Goal: Navigation & Orientation: Find specific page/section

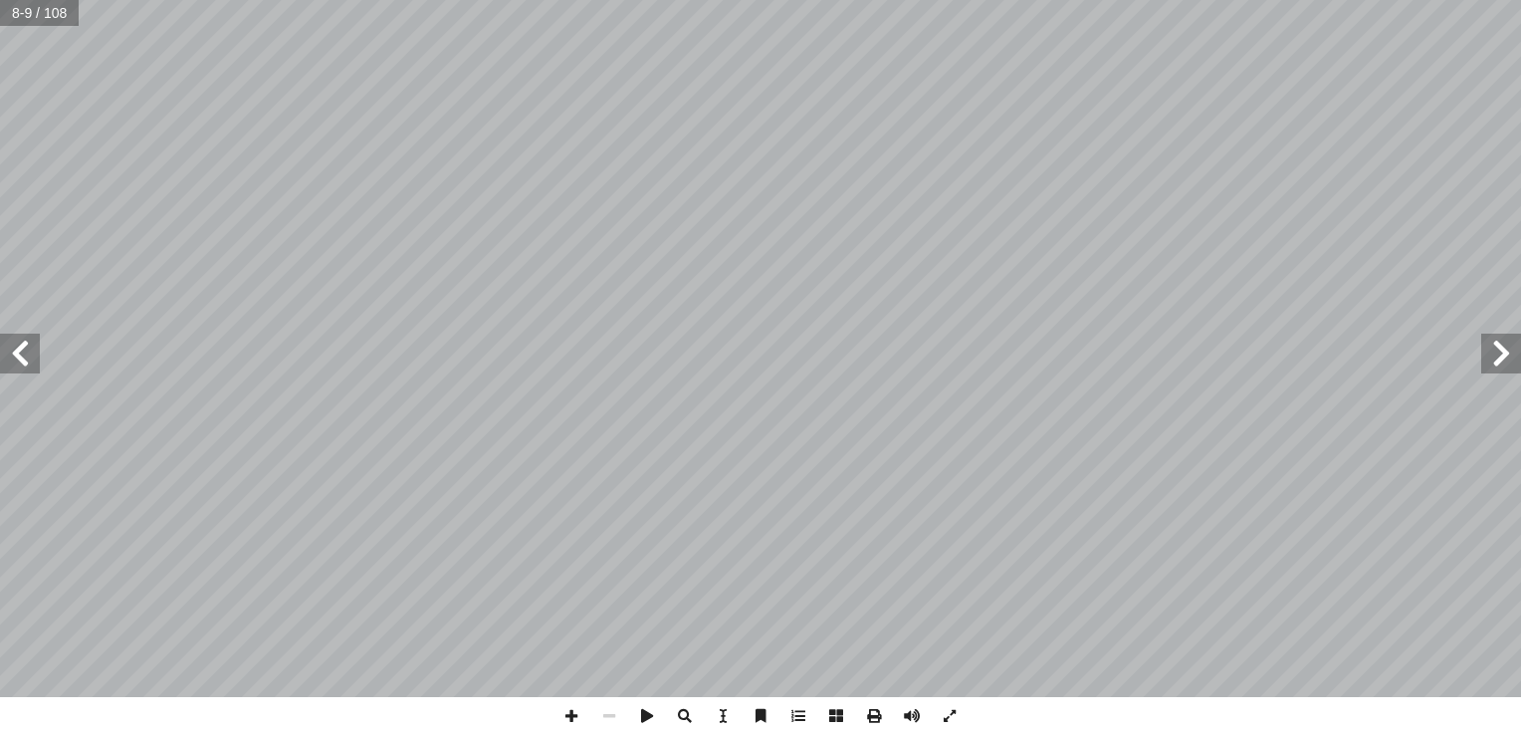
click at [1483, 361] on span at bounding box center [1501, 353] width 40 height 40
click at [24, 356] on span at bounding box center [20, 353] width 40 height 40
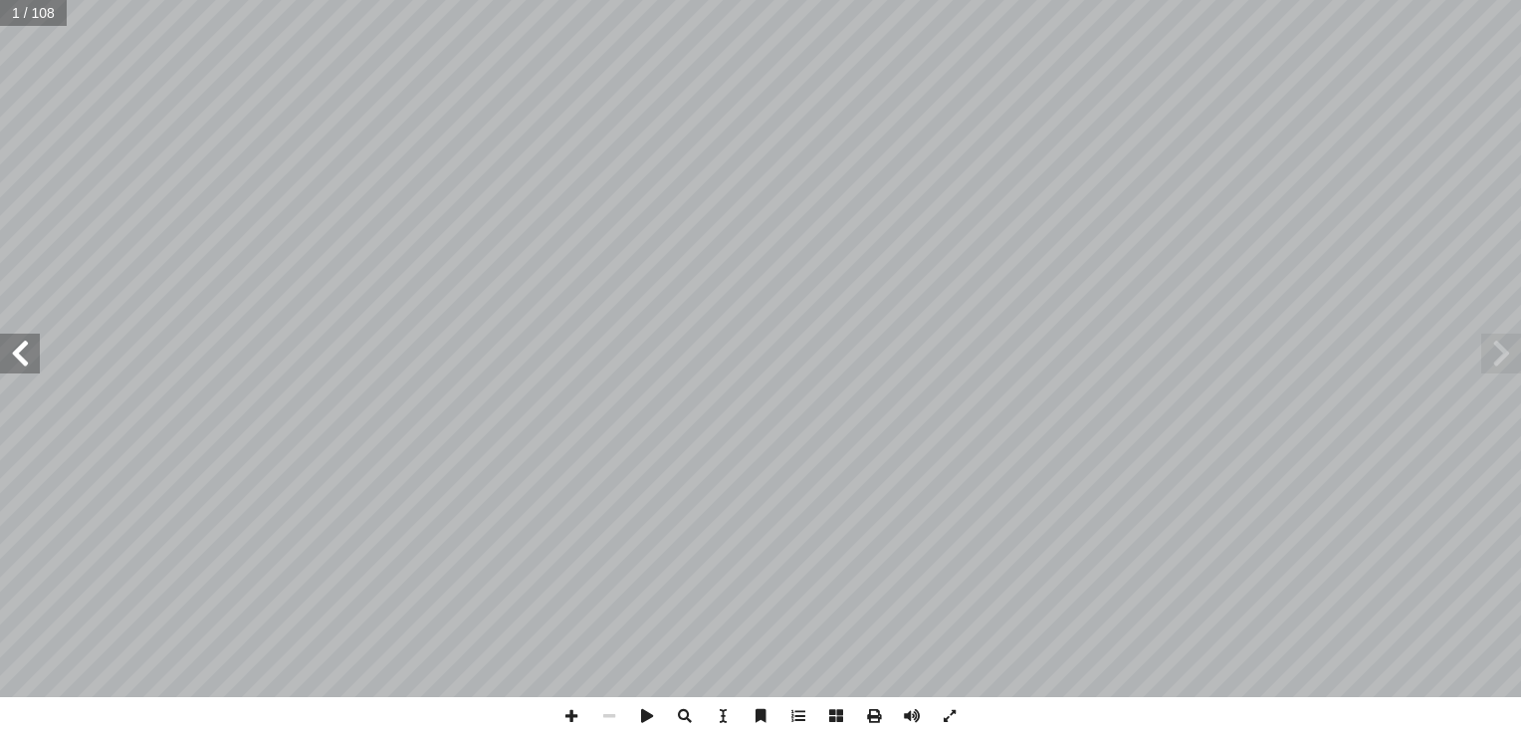
click at [24, 356] on span at bounding box center [20, 353] width 40 height 40
click at [1502, 359] on span at bounding box center [1501, 353] width 40 height 40
click at [1505, 354] on span at bounding box center [1501, 353] width 40 height 40
click at [15, 356] on span at bounding box center [20, 353] width 40 height 40
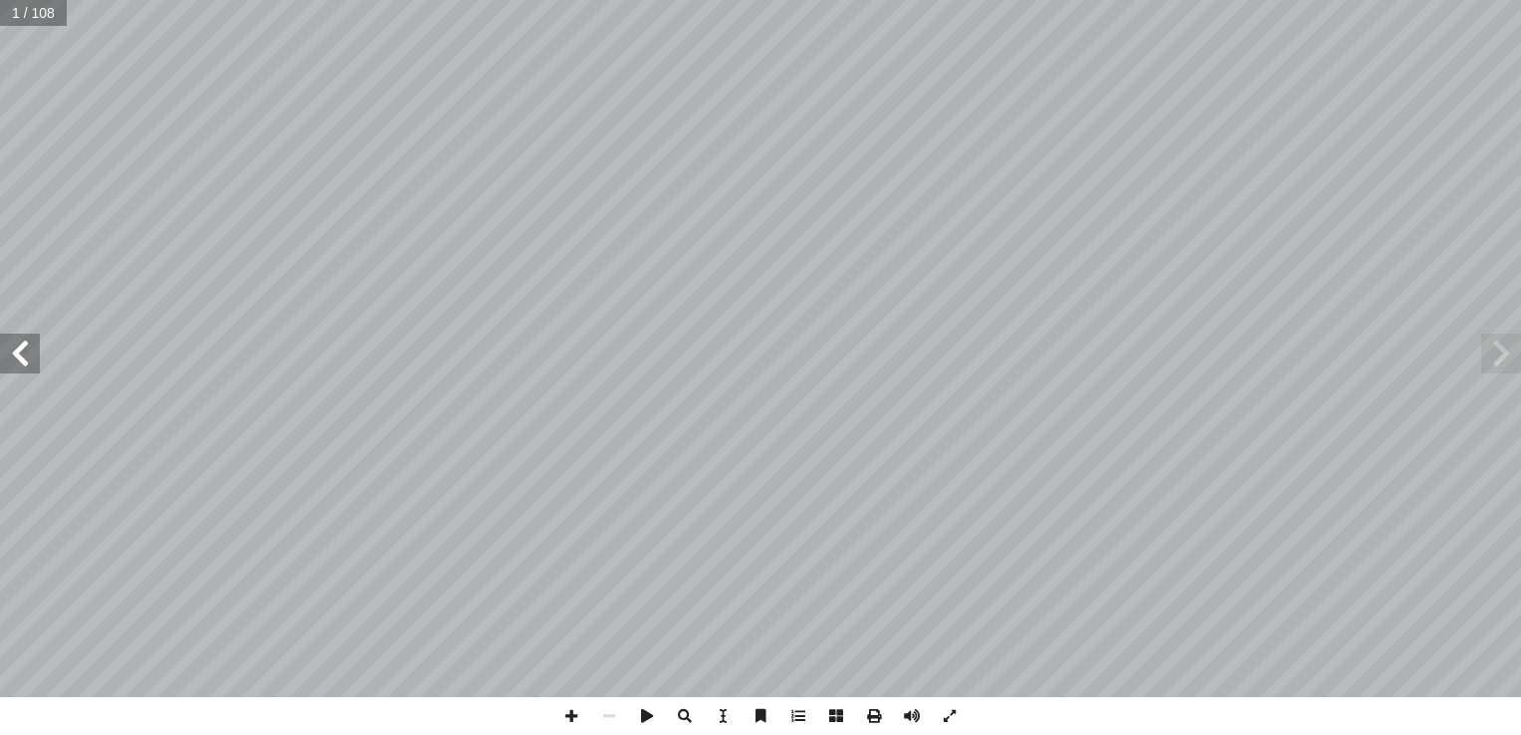
click at [15, 356] on span at bounding box center [20, 353] width 40 height 40
